Goal: Navigation & Orientation: Find specific page/section

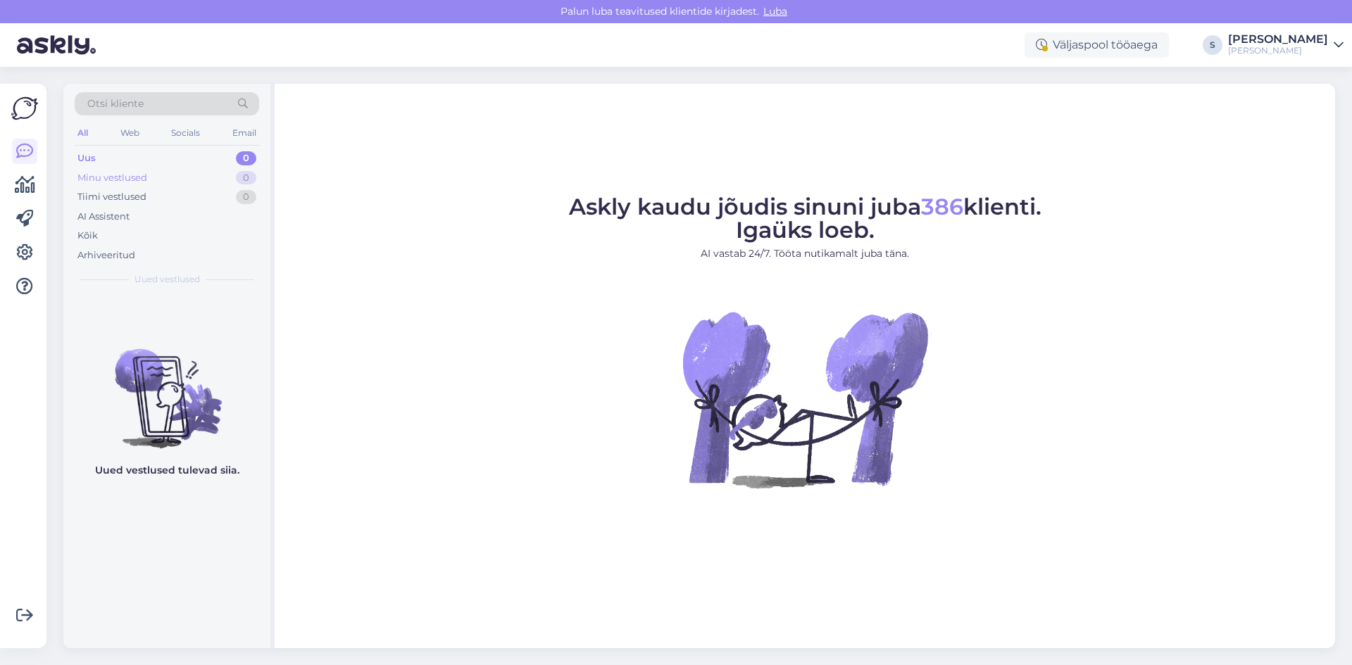
click at [122, 177] on div "Minu vestlused" at bounding box center [112, 178] width 70 height 14
